Goal: Navigation & Orientation: Go to known website

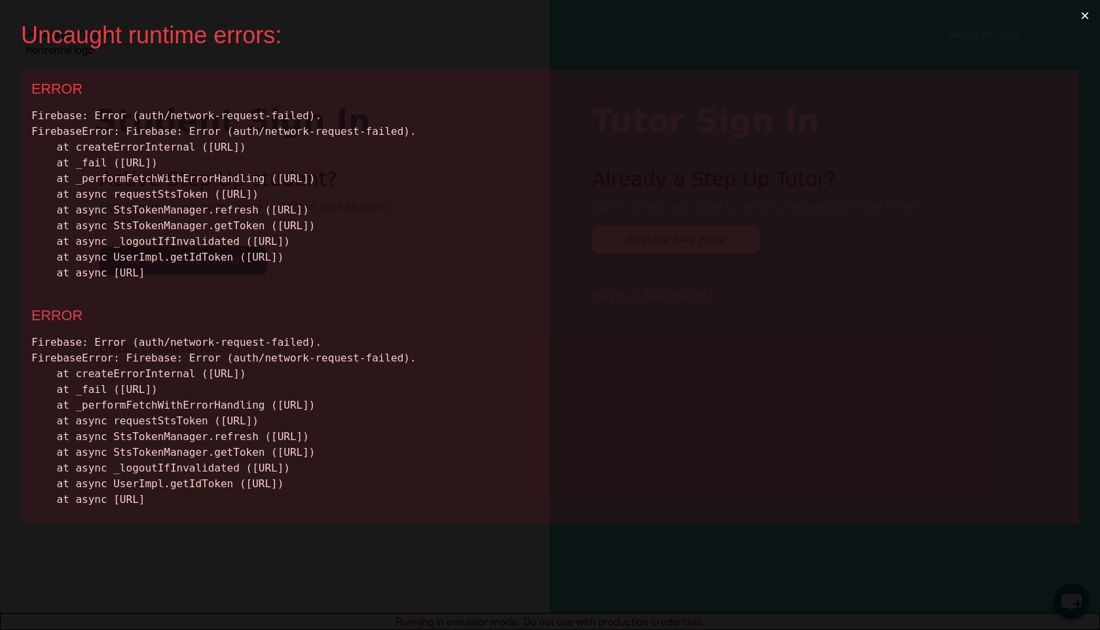
click at [1082, 18] on button "×" at bounding box center [1085, 15] width 30 height 31
